Goal: Task Accomplishment & Management: Complete application form

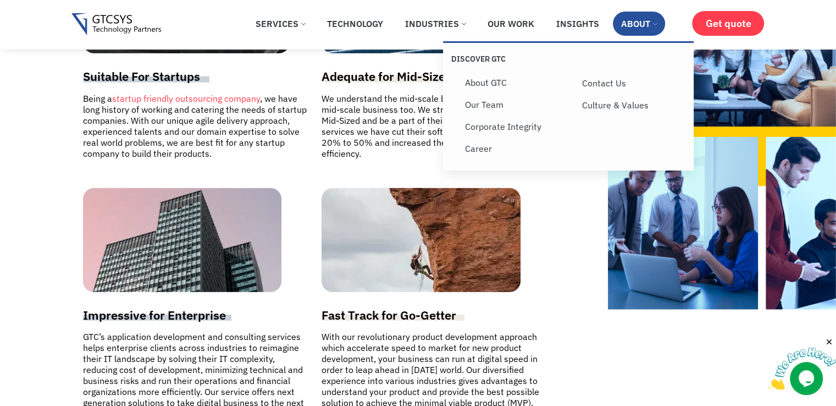
click at [629, 18] on link "About" at bounding box center [639, 24] width 52 height 24
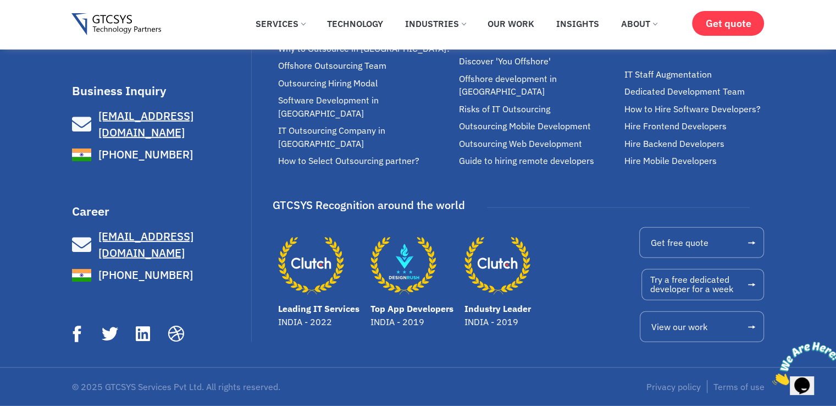
scroll to position [3728, 0]
click at [134, 140] on span "[EMAIL_ADDRESS][DOMAIN_NAME]" at bounding box center [145, 123] width 95 height 31
click at [86, 254] on icon at bounding box center [84, 244] width 24 height 19
click at [120, 251] on span "[EMAIL_ADDRESS][DOMAIN_NAME]" at bounding box center [145, 244] width 95 height 31
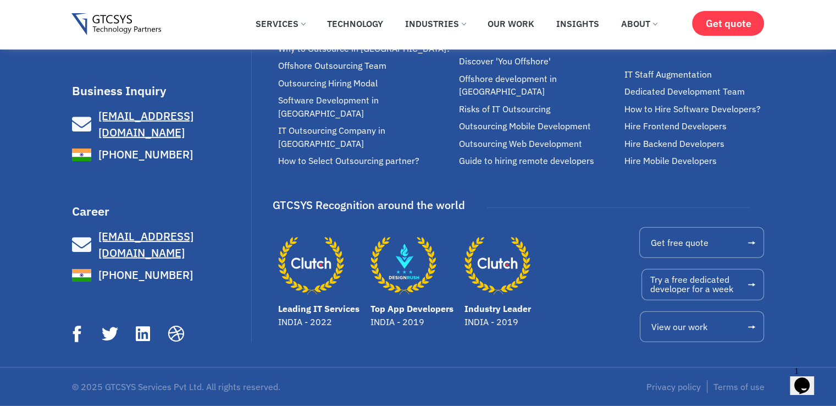
click at [151, 253] on span "[EMAIL_ADDRESS][DOMAIN_NAME]" at bounding box center [145, 244] width 95 height 31
click at [801, 380] on icon "Chat widget" at bounding box center [801, 385] width 15 height 16
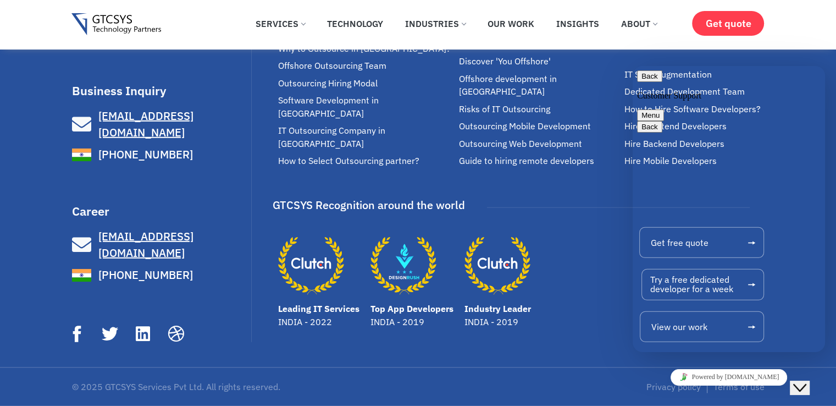
type textarea "need your email"
click at [664, 109] on button "Menu" at bounding box center [650, 115] width 27 height 12
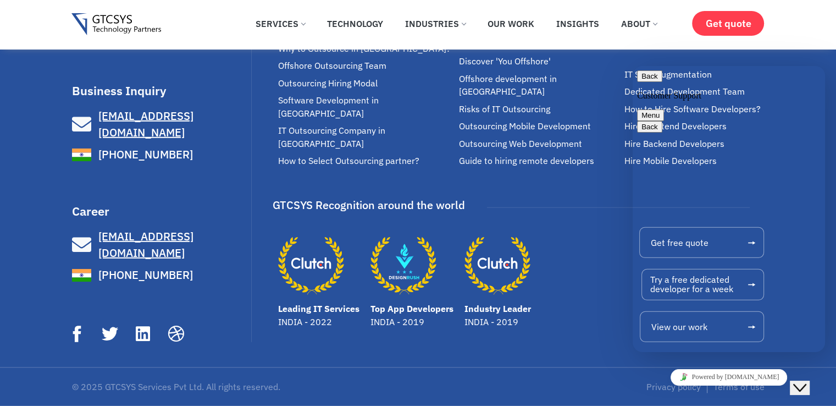
scroll to position [163, 0]
type input "UTSAV LUKKA"
type input "utsavlukka1@gmail.com"
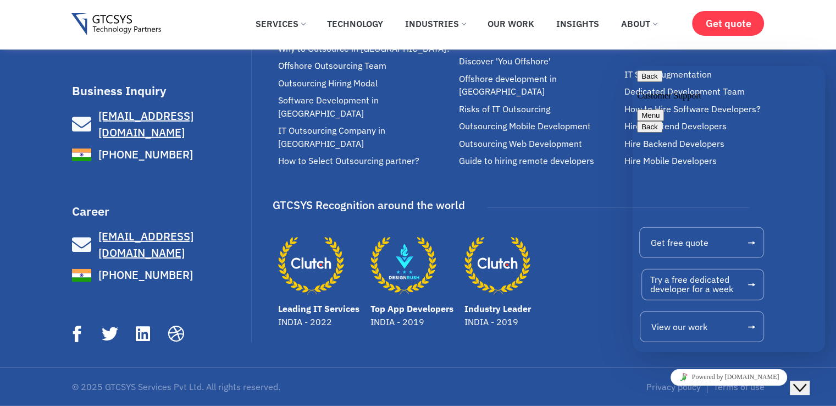
type input "919426826868"
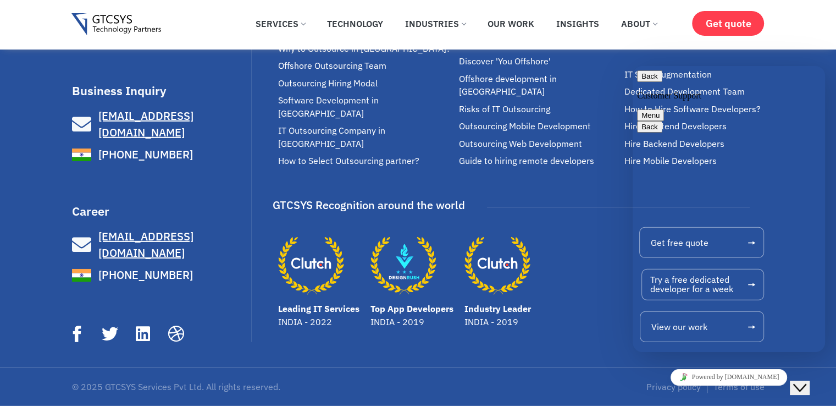
type textarea "i"
type textarea "i heard abouts your internship so please guide about that"
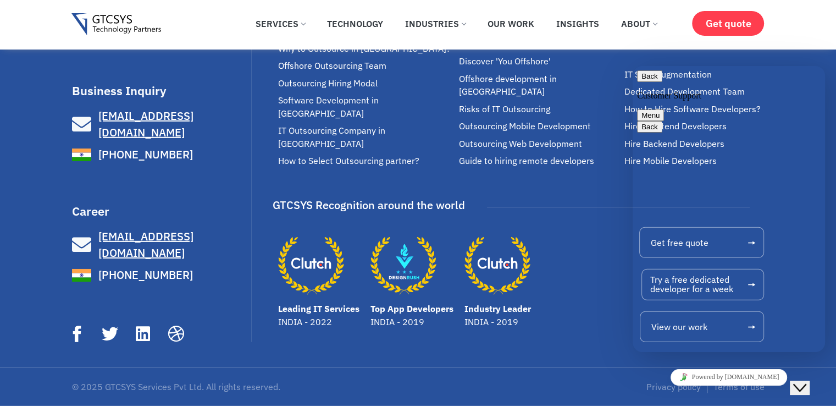
scroll to position [3869, 0]
